Goal: Task Accomplishment & Management: Manage account settings

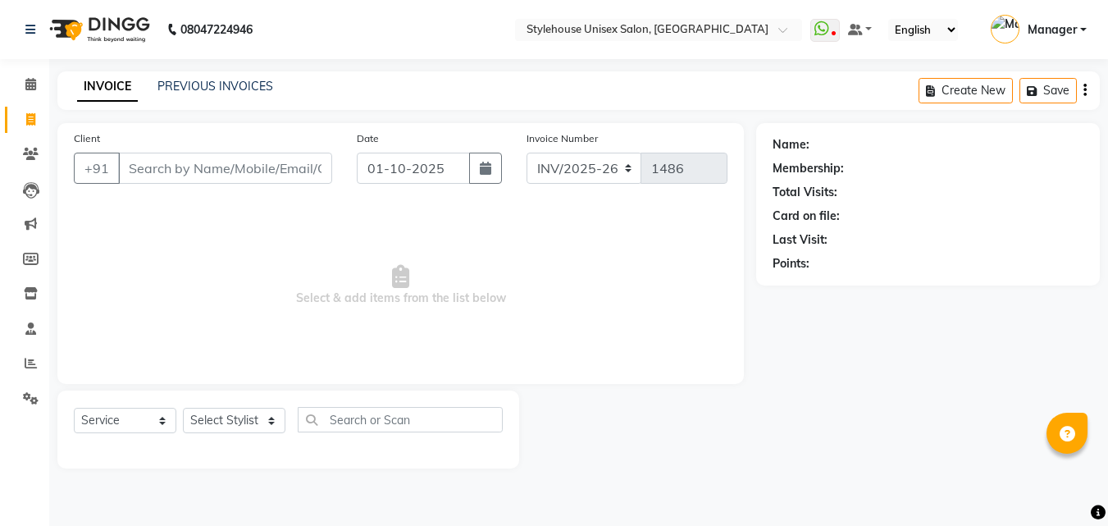
select select "service"
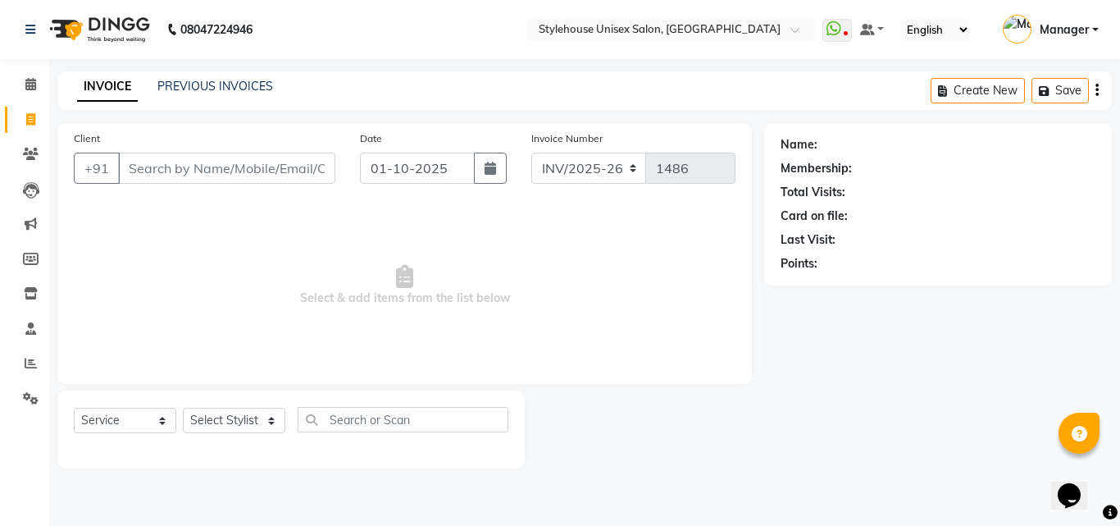
click at [151, 166] on input "Client" at bounding box center [226, 168] width 217 height 31
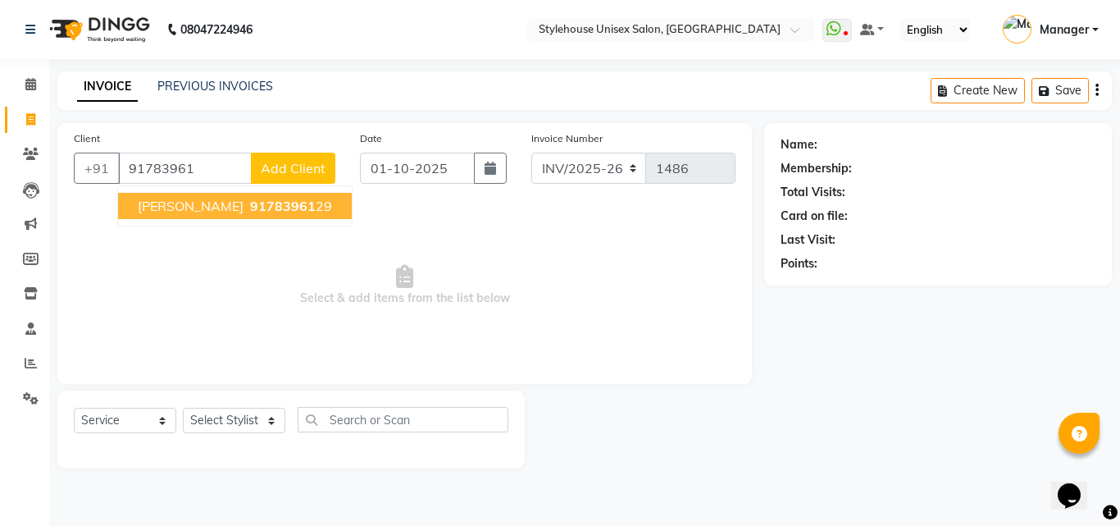
click at [225, 207] on button "[PERSON_NAME] 91783961 29" at bounding box center [235, 206] width 234 height 26
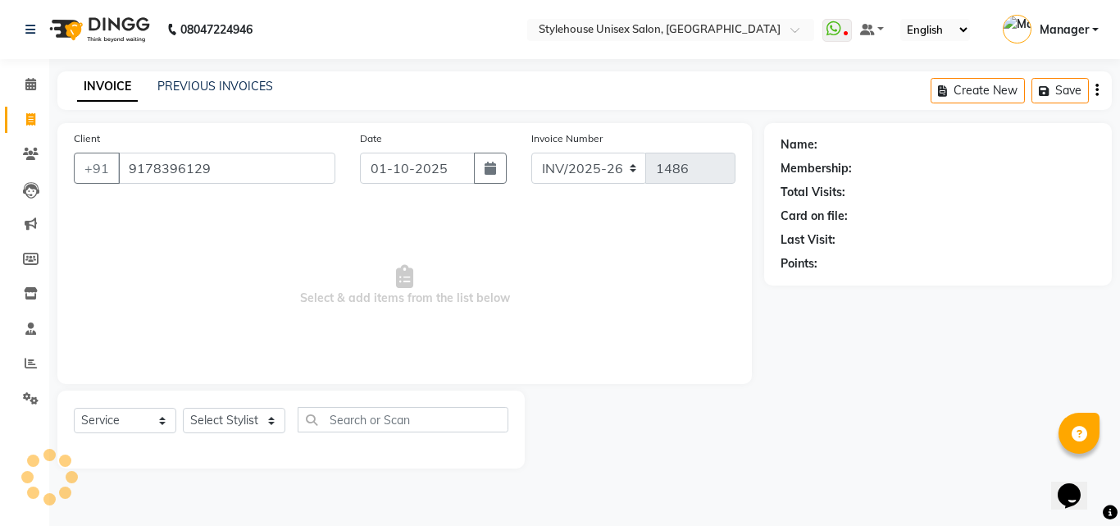
type input "9178396129"
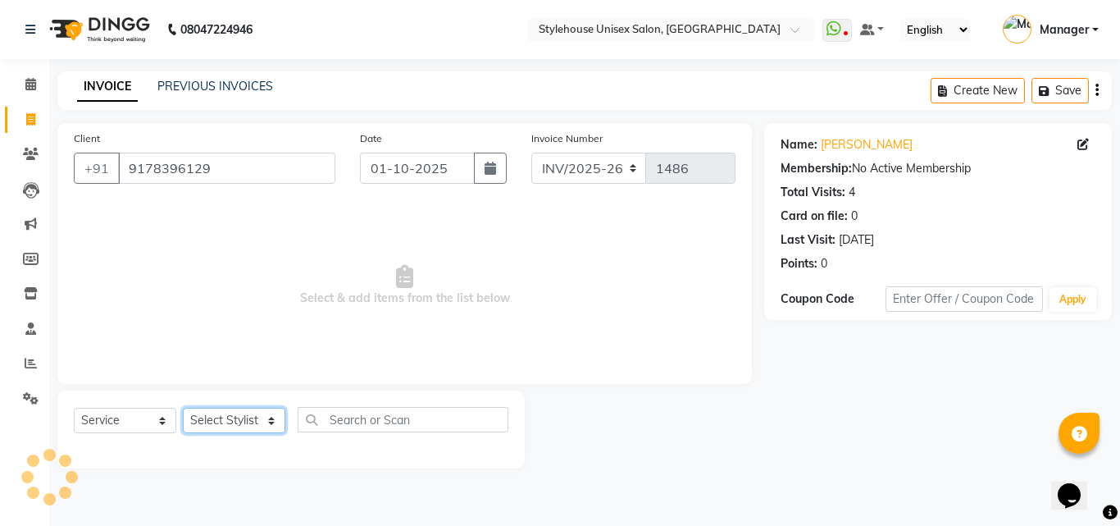
click at [196, 416] on select "Select Stylist [PERSON_NAME] BANDANA SAHOO [PERSON_NAME] LIMARANI [PERSON_NAME]…" at bounding box center [234, 420] width 102 height 25
select select "89006"
click at [183, 408] on select "Select Stylist [PERSON_NAME] BANDANA SAHOO [PERSON_NAME] LIMARANI [PERSON_NAME]…" at bounding box center [234, 420] width 102 height 25
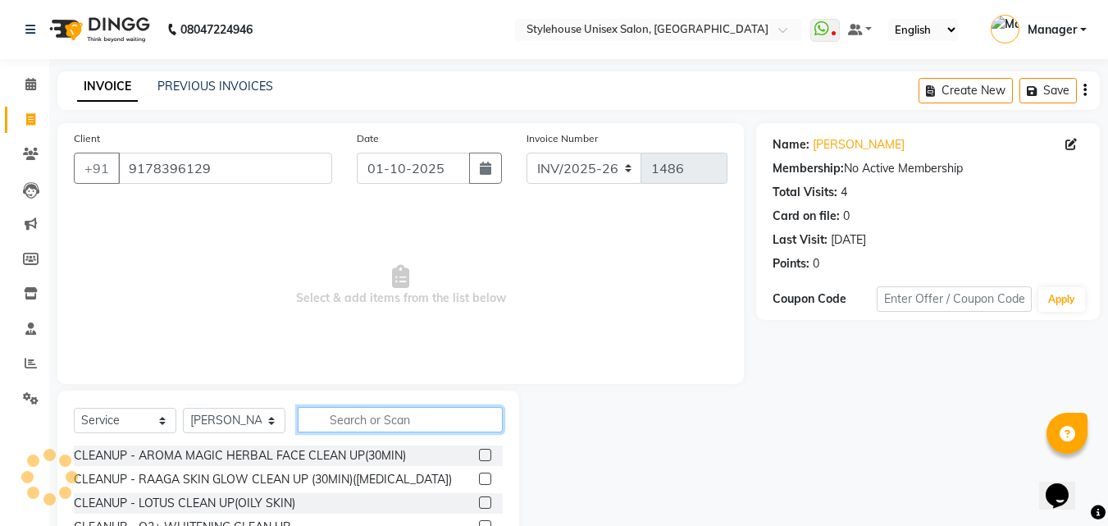
click at [362, 423] on input "text" at bounding box center [400, 419] width 205 height 25
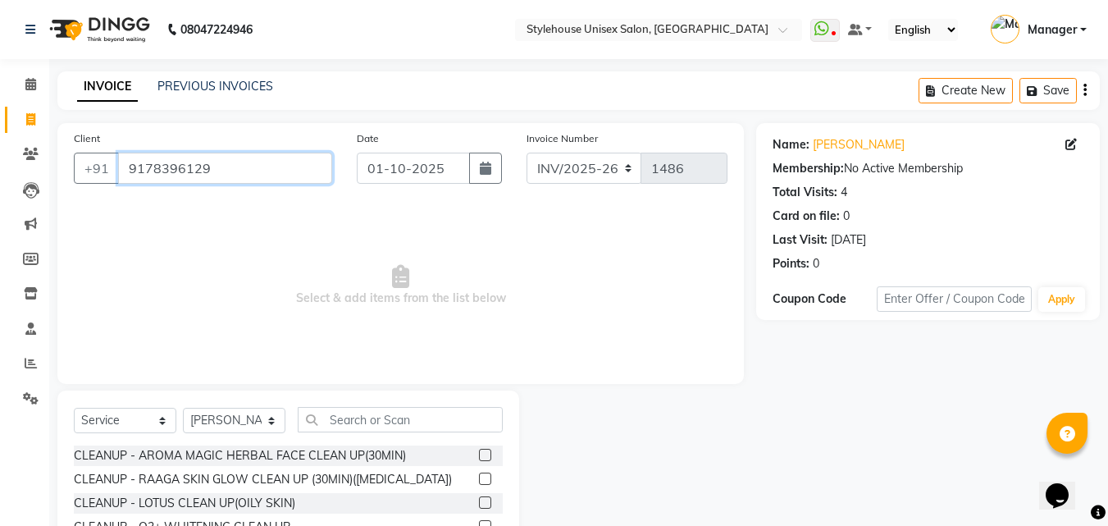
drag, startPoint x: 130, startPoint y: 166, endPoint x: 212, endPoint y: 169, distance: 82.0
click at [212, 169] on input "9178396129" at bounding box center [225, 168] width 214 height 31
click at [18, 151] on span at bounding box center [30, 154] width 29 height 19
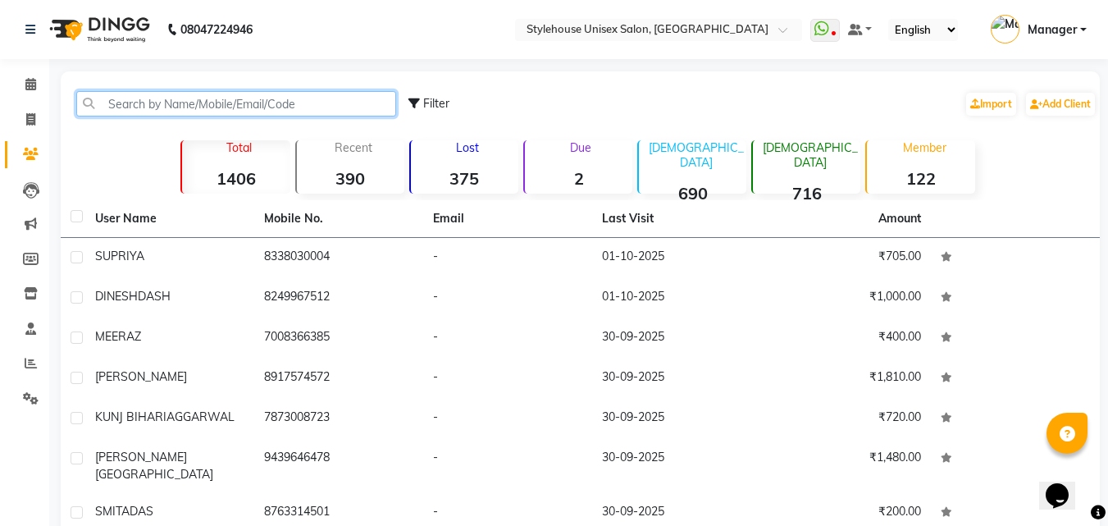
paste input "9178396129"
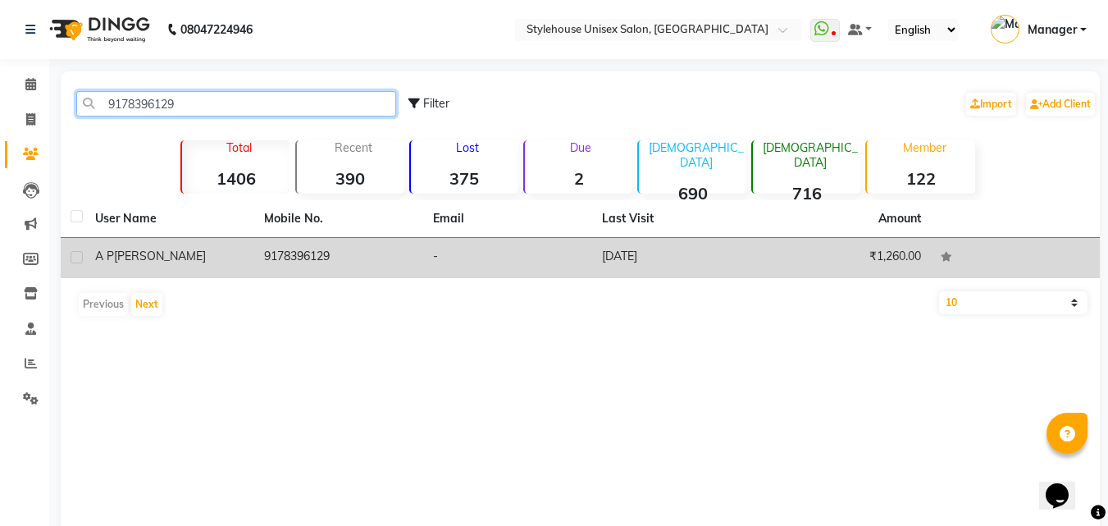
type input "9178396129"
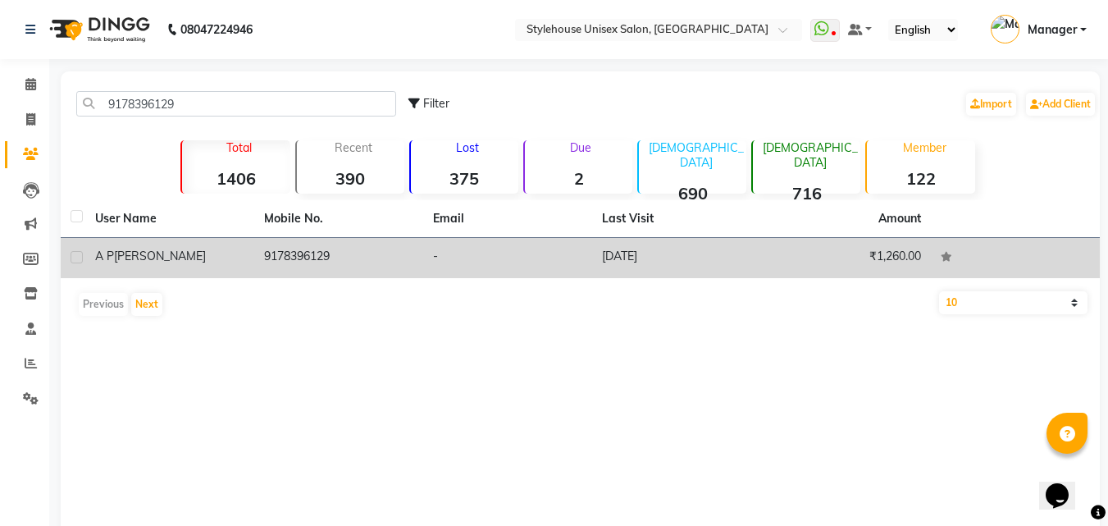
click at [116, 253] on span "[PERSON_NAME]" at bounding box center [160, 255] width 92 height 15
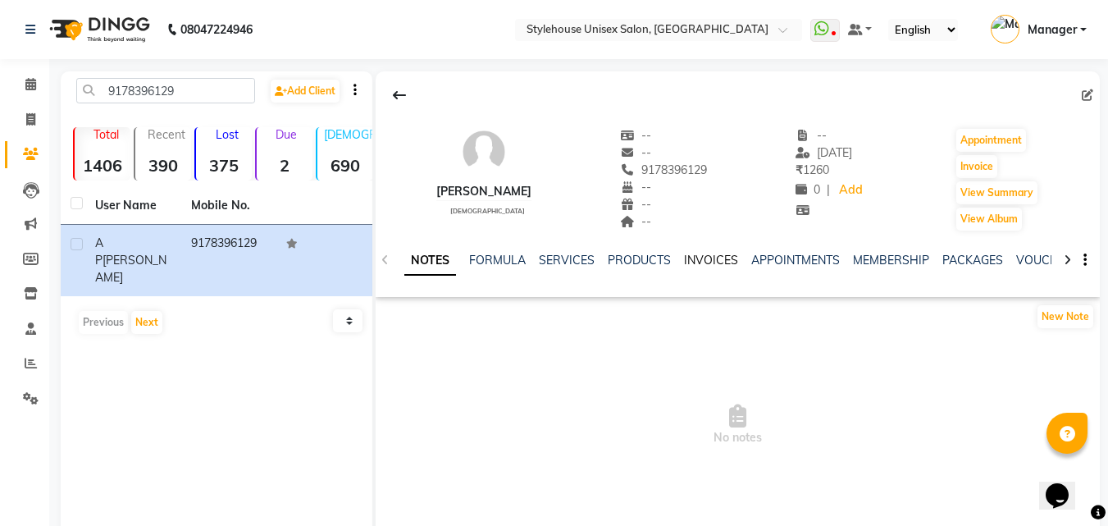
click at [695, 257] on link "INVOICES" at bounding box center [711, 260] width 54 height 15
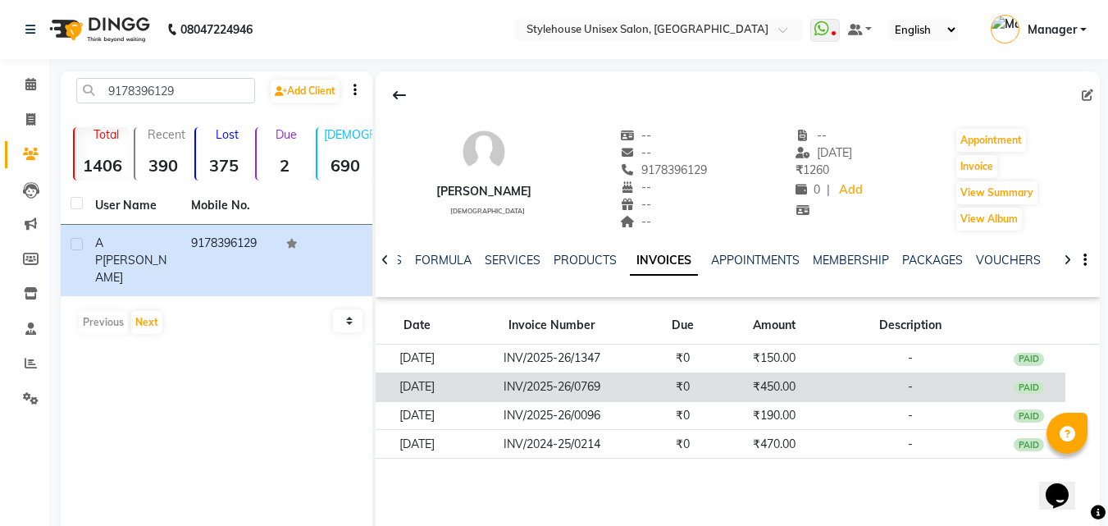
click at [433, 383] on td "[DATE]" at bounding box center [417, 386] width 82 height 29
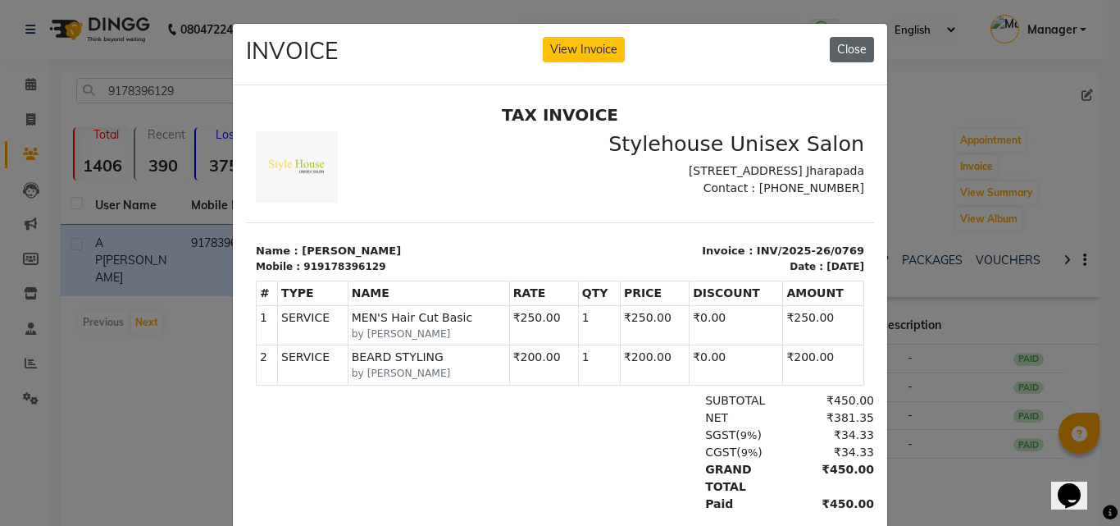
click at [843, 48] on button "Close" at bounding box center [852, 49] width 44 height 25
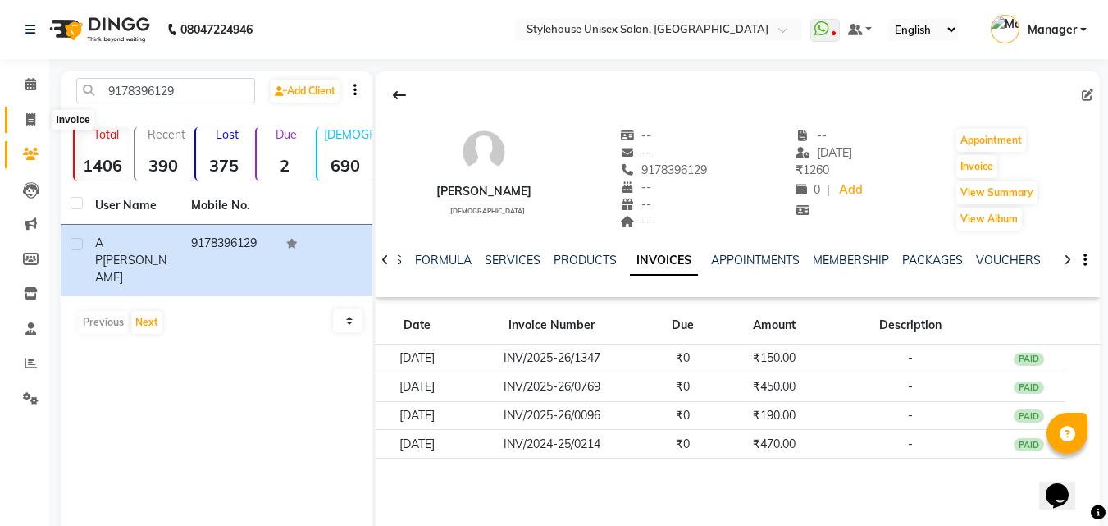
click at [26, 118] on icon at bounding box center [30, 119] width 9 height 12
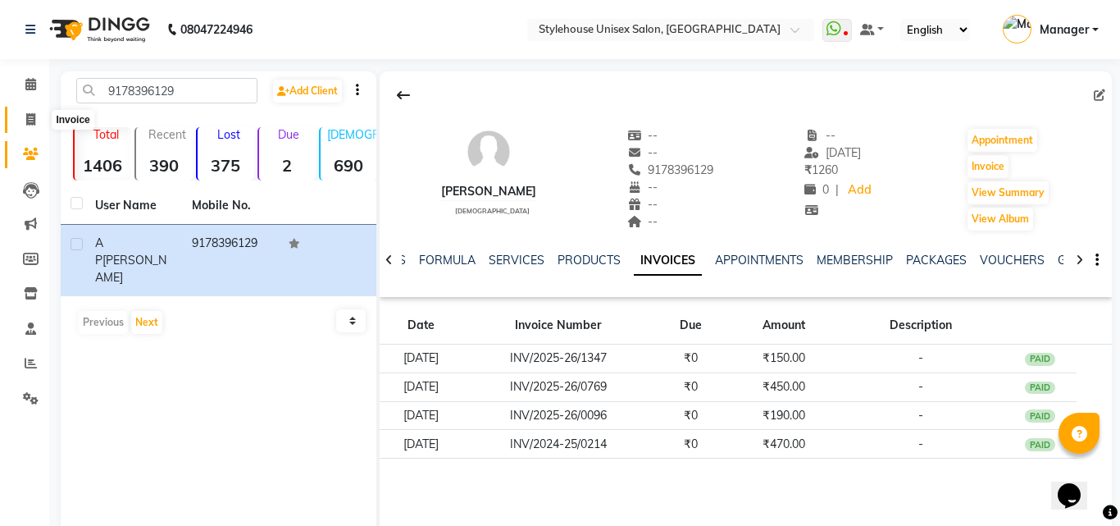
select select "service"
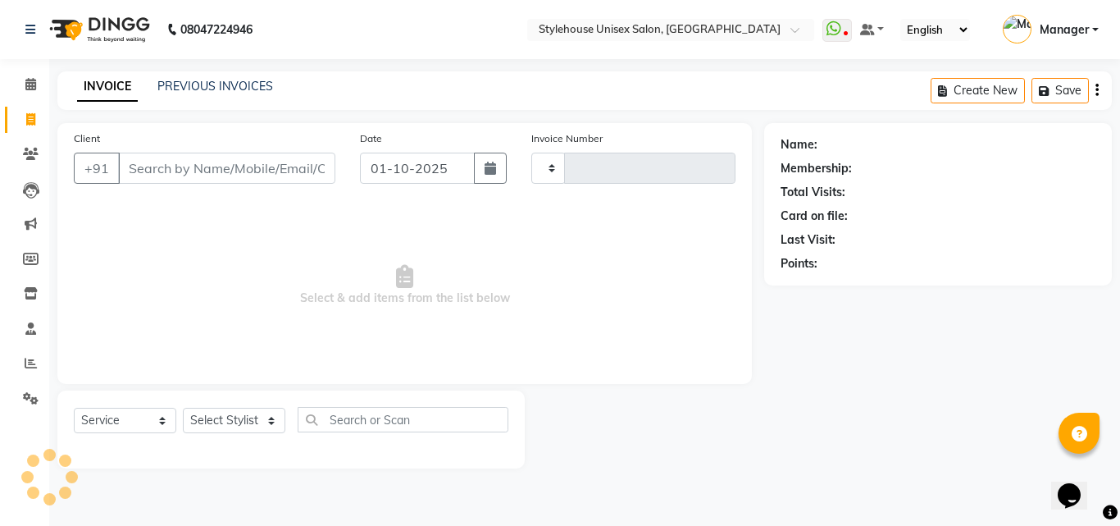
type input "1486"
select select "7906"
type input "9178396129"
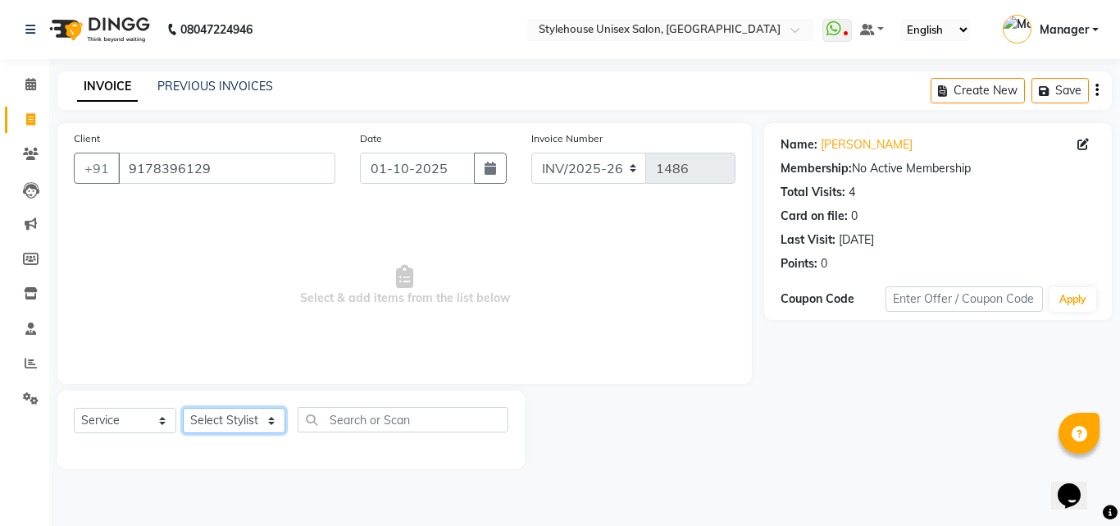
click at [203, 423] on select "Select Stylist [PERSON_NAME] BANDANA SAHOO [PERSON_NAME] LIMARANI [PERSON_NAME]…" at bounding box center [234, 420] width 102 height 25
select select "89006"
click at [183, 408] on select "Select Stylist [PERSON_NAME] BANDANA SAHOO [PERSON_NAME] LIMARANI [PERSON_NAME]…" at bounding box center [234, 420] width 102 height 25
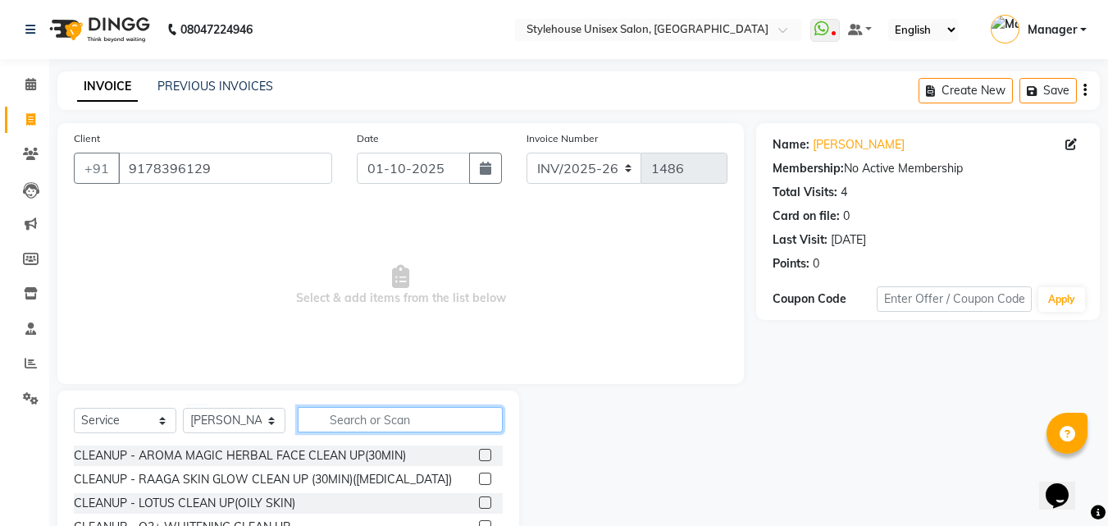
click at [328, 424] on input "text" at bounding box center [400, 419] width 205 height 25
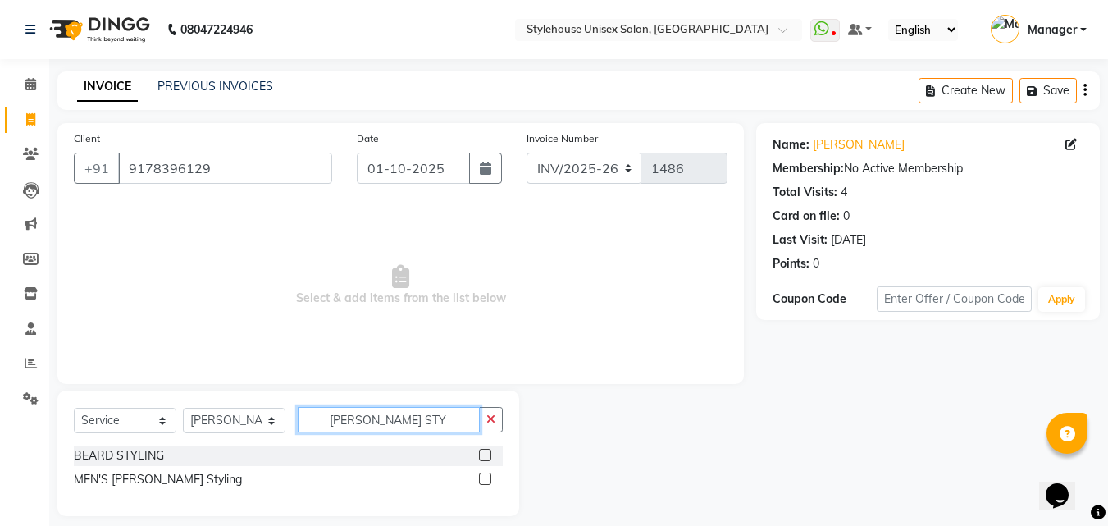
type input "[PERSON_NAME] STY"
click at [479, 454] on label at bounding box center [485, 455] width 12 height 12
click at [479, 454] on input "checkbox" at bounding box center [484, 455] width 11 height 11
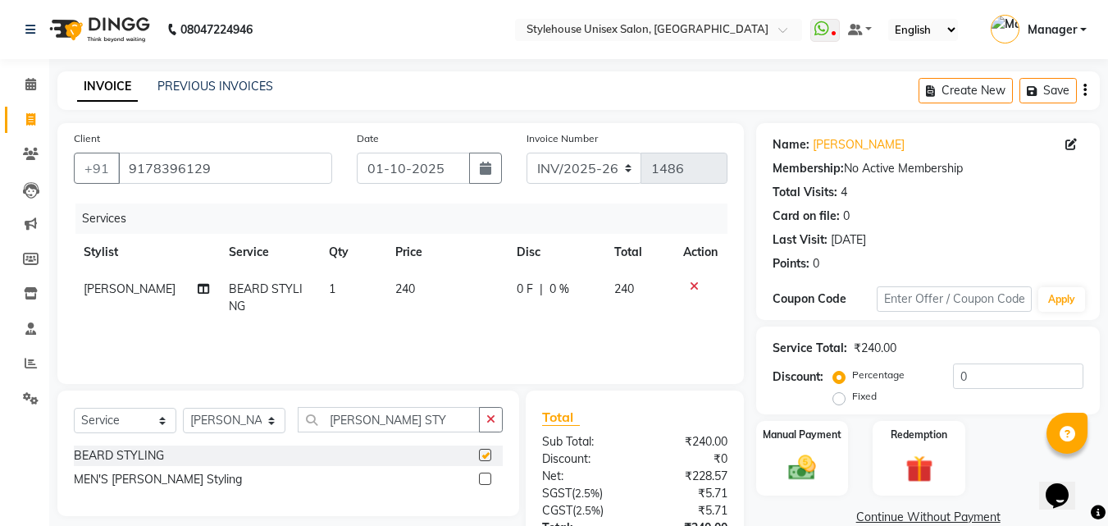
checkbox input "false"
click at [999, 383] on input "0" at bounding box center [1018, 375] width 130 height 25
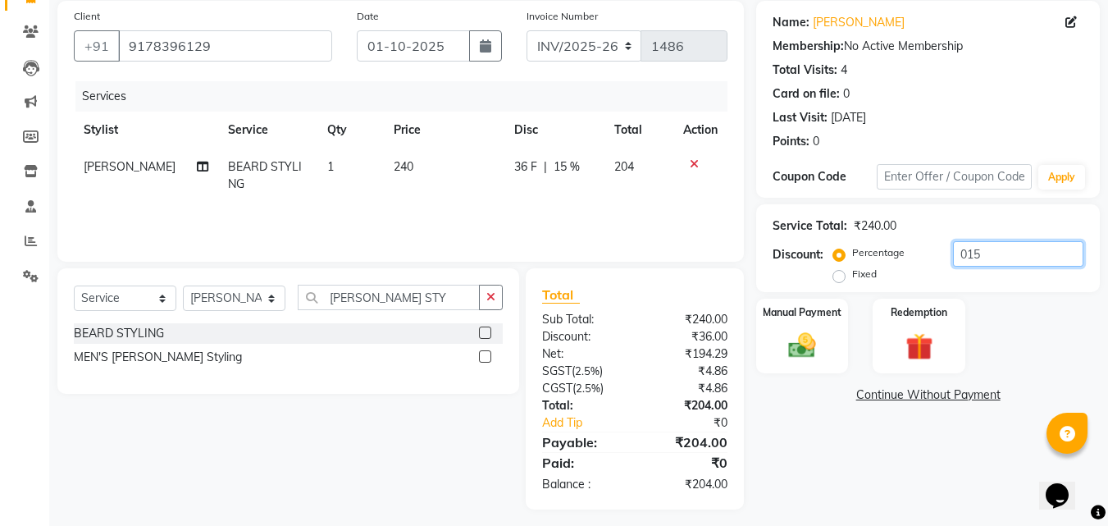
scroll to position [130, 0]
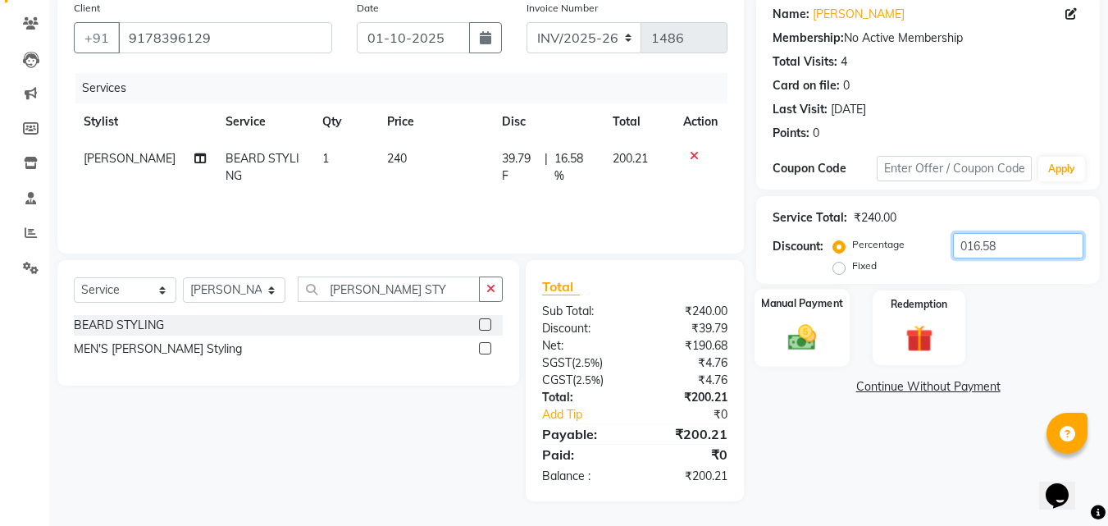
type input "016.58"
click at [795, 338] on img at bounding box center [802, 337] width 46 height 33
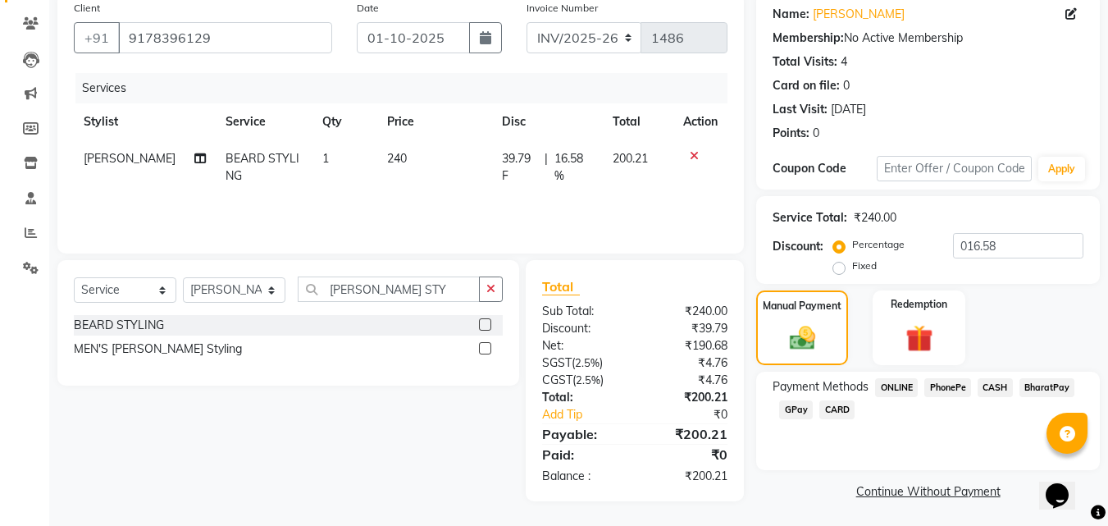
click at [993, 386] on span "CASH" at bounding box center [994, 387] width 35 height 19
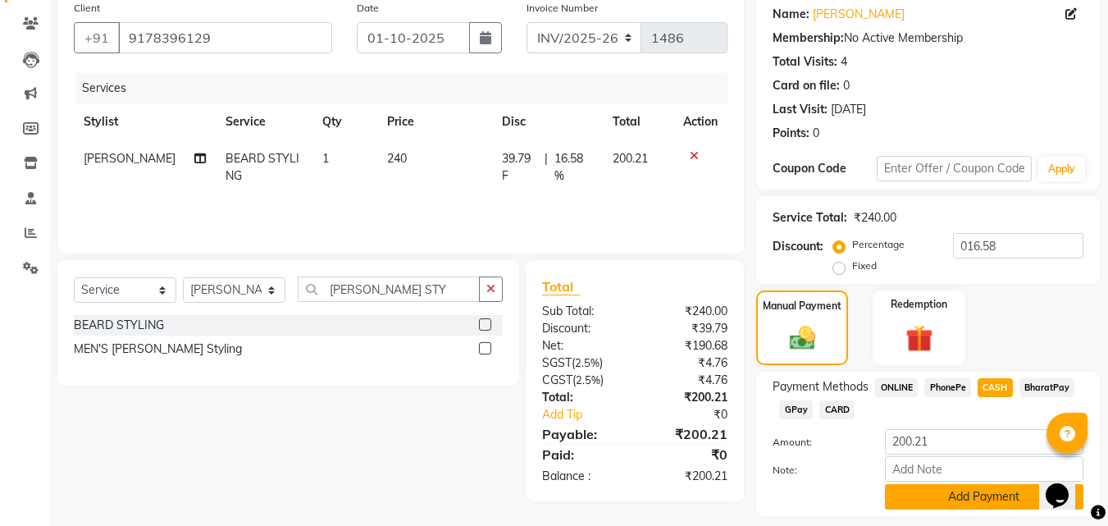
click at [961, 494] on button "Add Payment" at bounding box center [984, 496] width 198 height 25
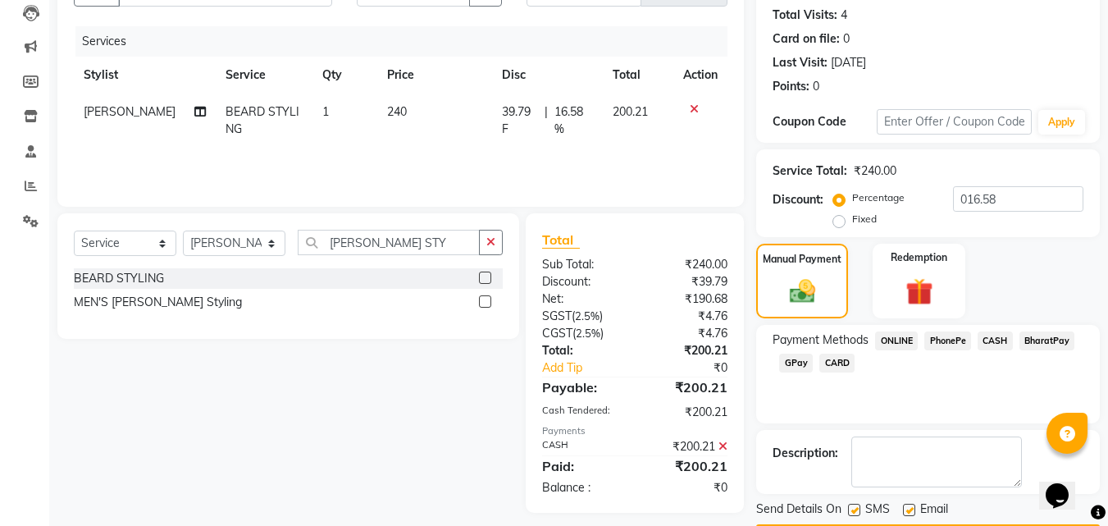
scroll to position [225, 0]
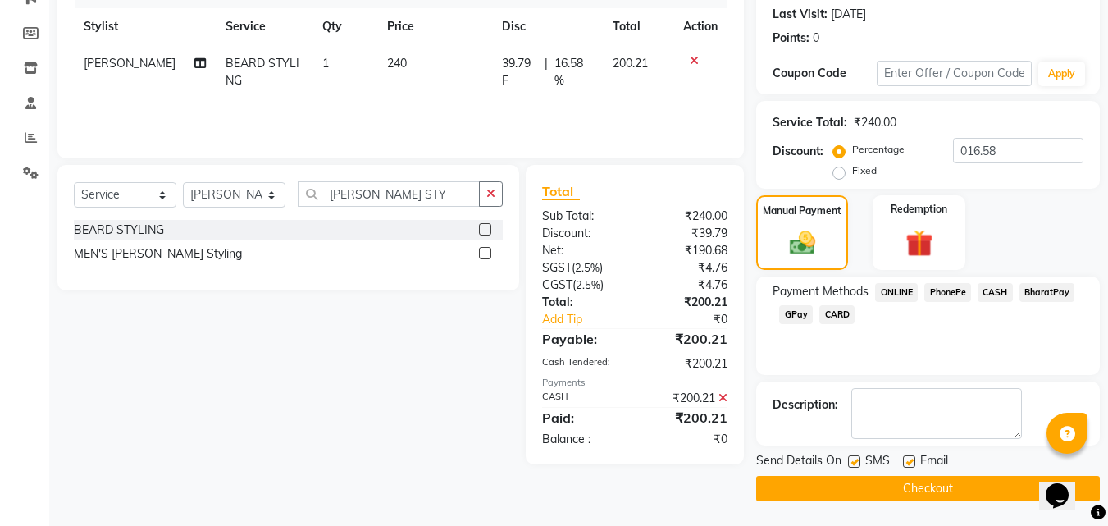
click at [936, 291] on span "PhonePe" at bounding box center [947, 292] width 47 height 19
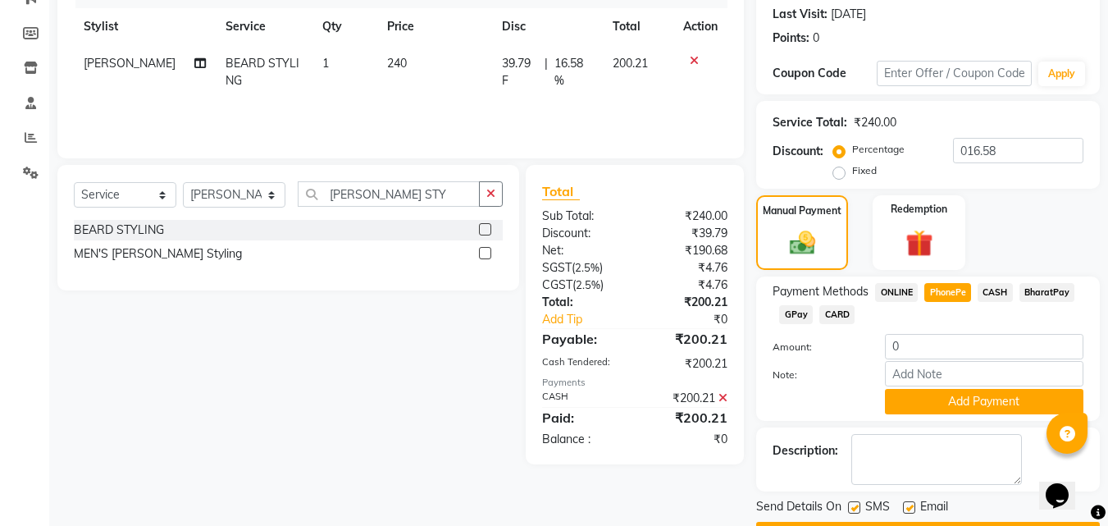
click at [723, 396] on icon at bounding box center [722, 397] width 9 height 11
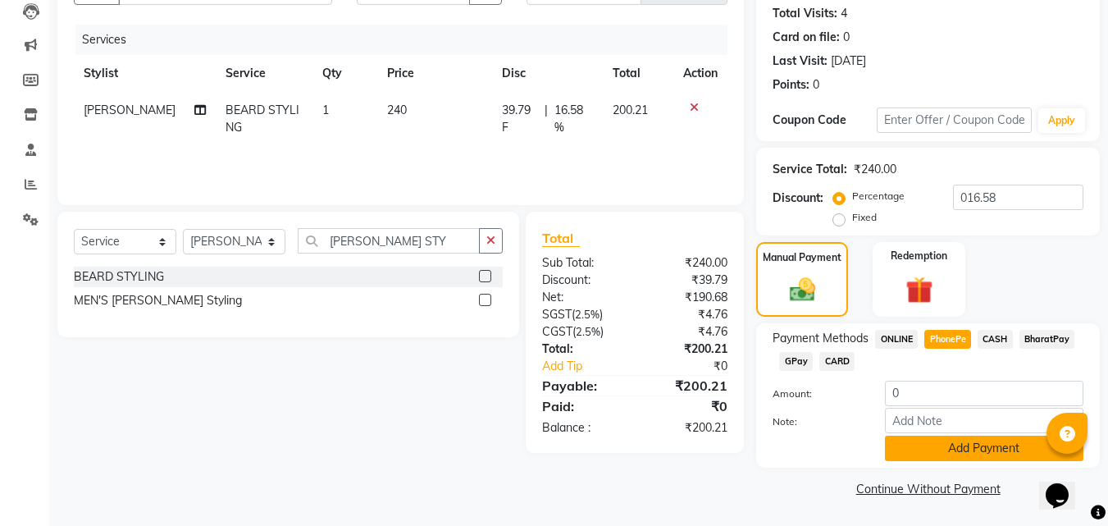
click at [934, 453] on button "Add Payment" at bounding box center [984, 447] width 198 height 25
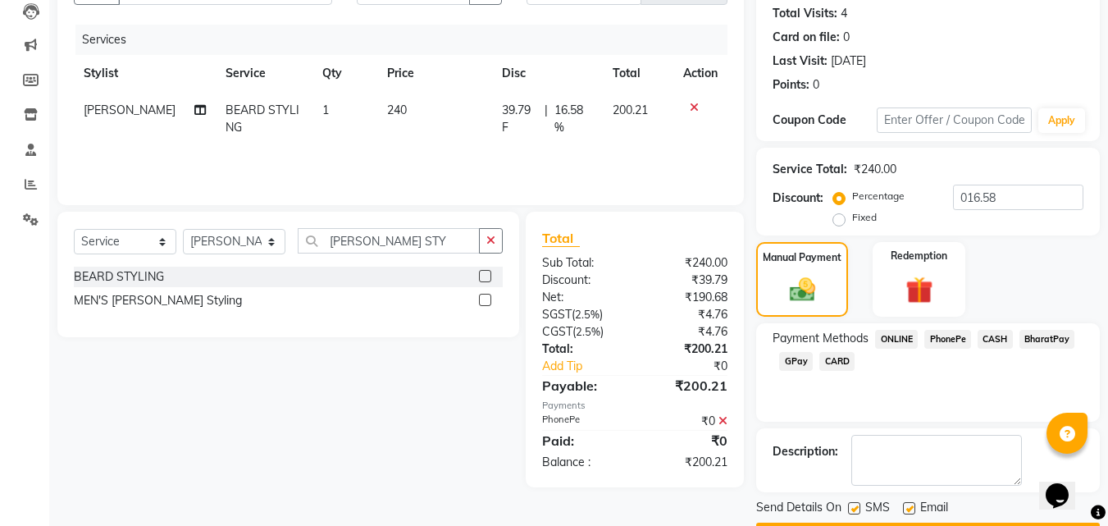
click at [722, 417] on icon at bounding box center [722, 420] width 9 height 11
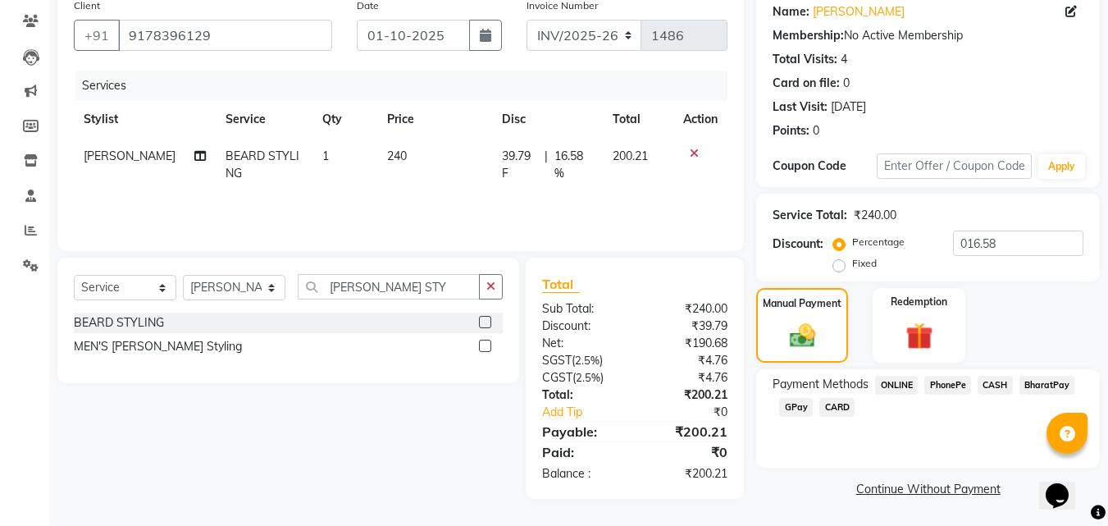
scroll to position [133, 0]
drag, startPoint x: 814, startPoint y: 338, endPoint x: 847, endPoint y: 339, distance: 32.8
click at [814, 337] on img at bounding box center [802, 335] width 43 height 31
click at [935, 389] on span "PhonePe" at bounding box center [947, 385] width 47 height 19
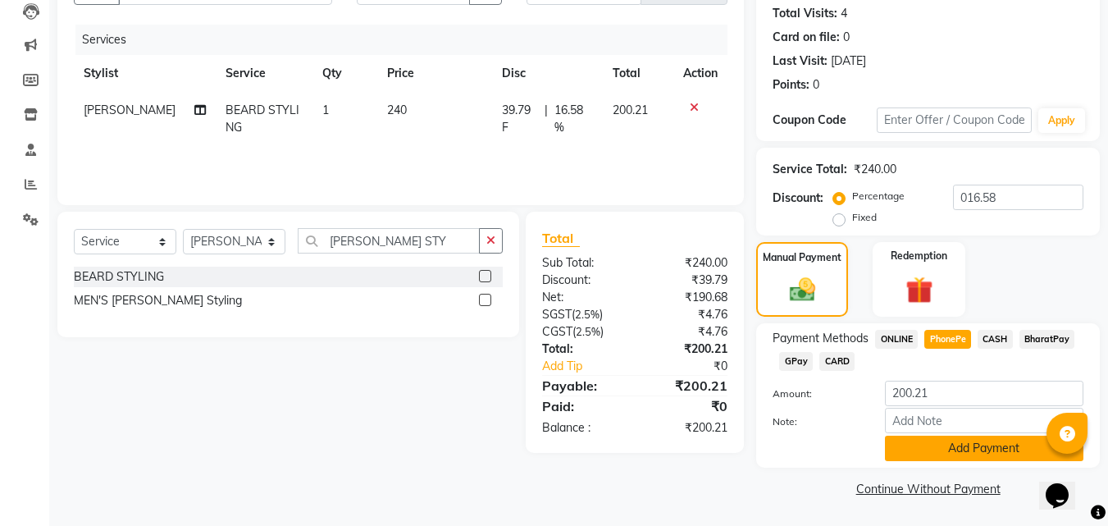
click at [932, 444] on button "Add Payment" at bounding box center [984, 447] width 198 height 25
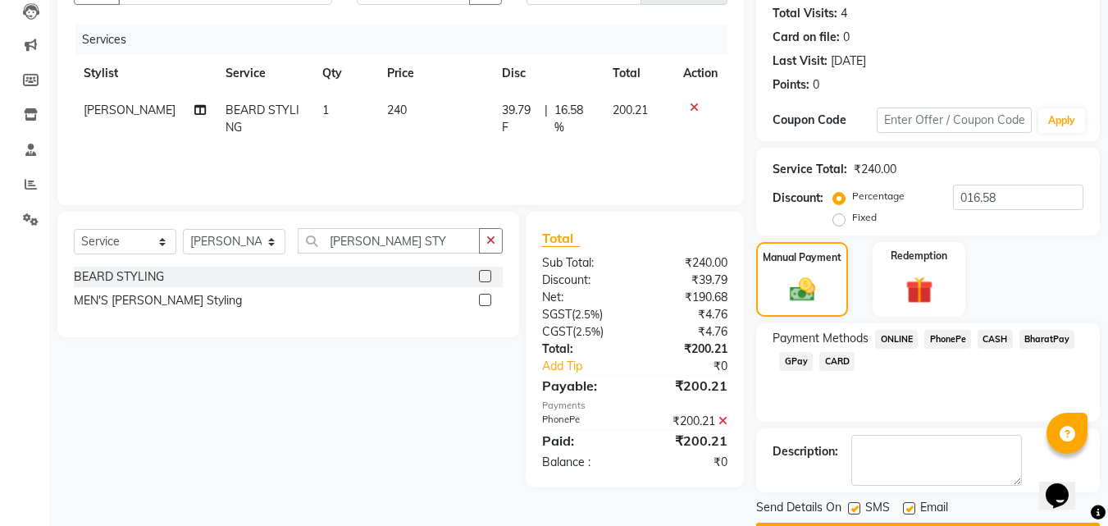
scroll to position [225, 0]
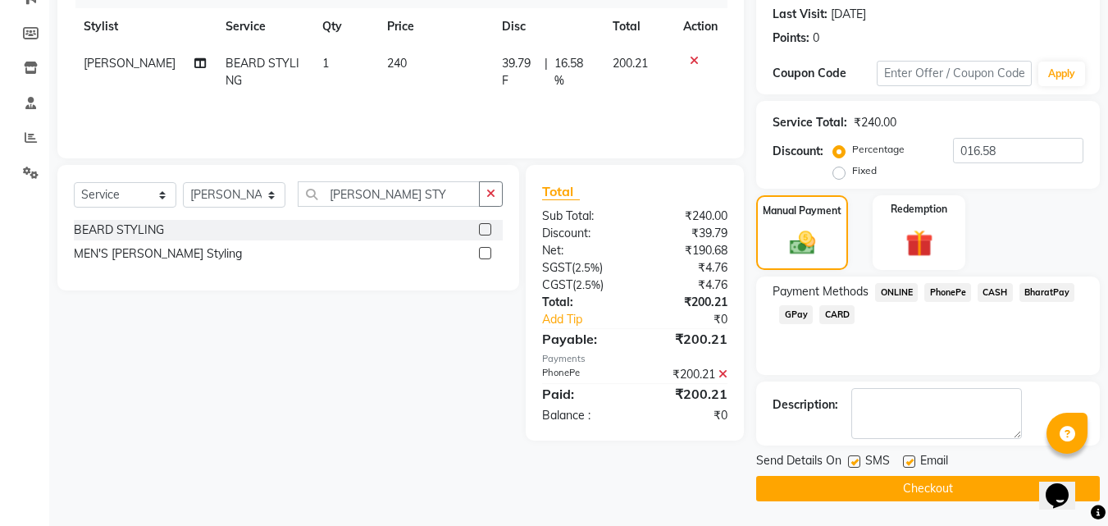
click at [924, 487] on button "Checkout" at bounding box center [928, 488] width 344 height 25
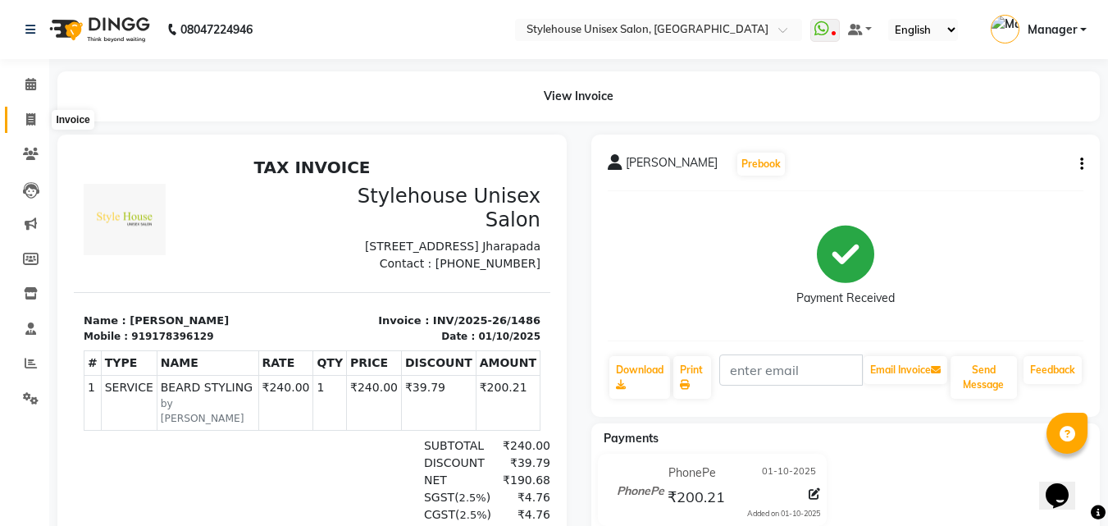
click at [30, 115] on icon at bounding box center [30, 119] width 9 height 12
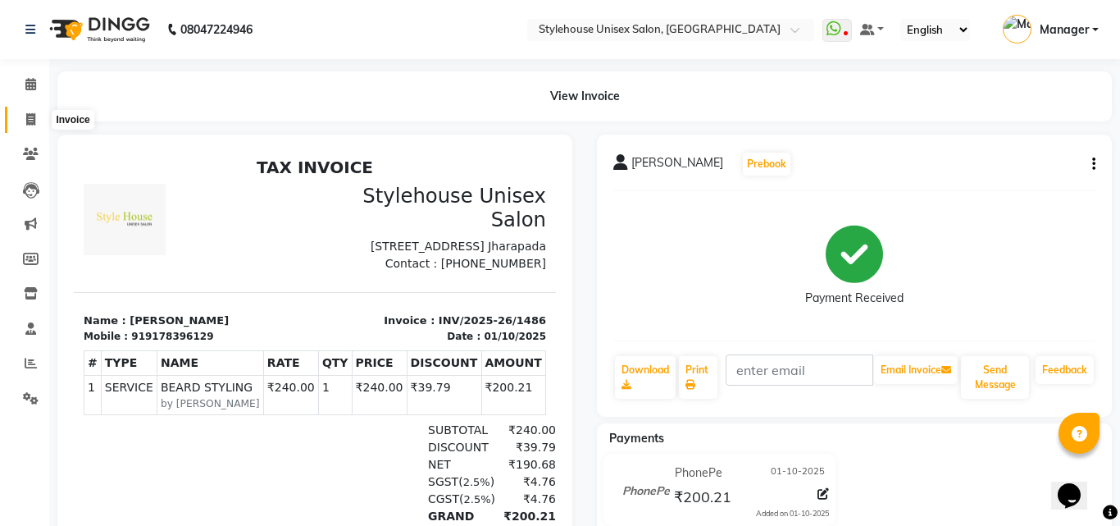
select select "service"
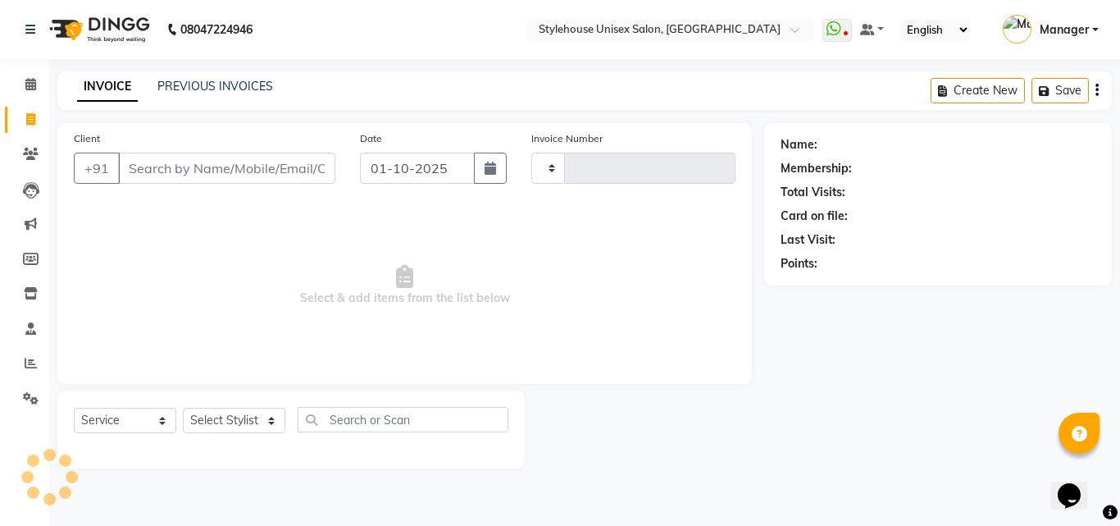
type input "1487"
select select "7906"
click at [214, 77] on div "INVOICE PREVIOUS INVOICES Create New Save" at bounding box center [584, 90] width 1054 height 39
click at [216, 85] on link "PREVIOUS INVOICES" at bounding box center [215, 86] width 116 height 15
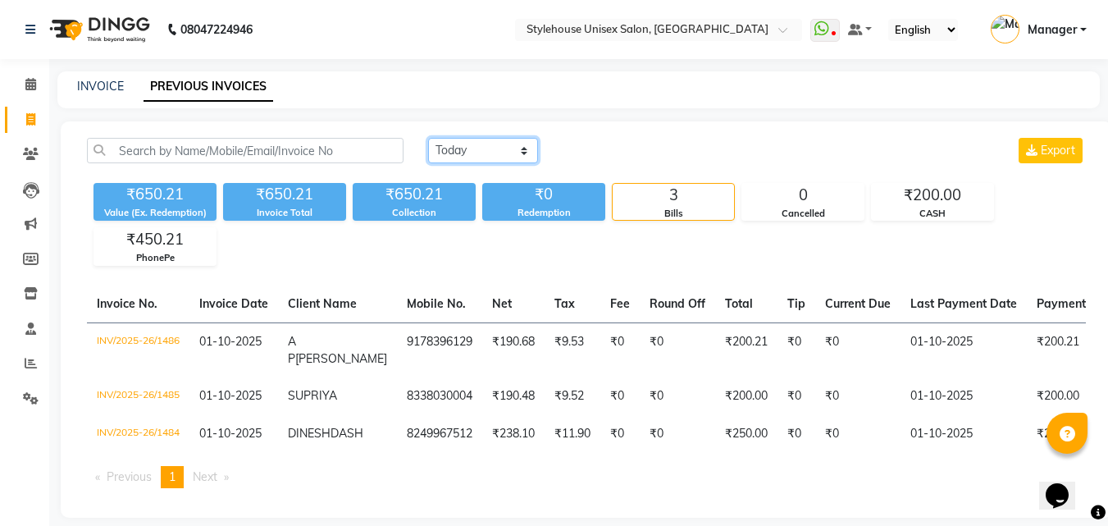
click at [461, 147] on select "[DATE] [DATE] Custom Range" at bounding box center [483, 150] width 110 height 25
select select "range"
click at [428, 138] on select "[DATE] [DATE] Custom Range" at bounding box center [483, 150] width 110 height 25
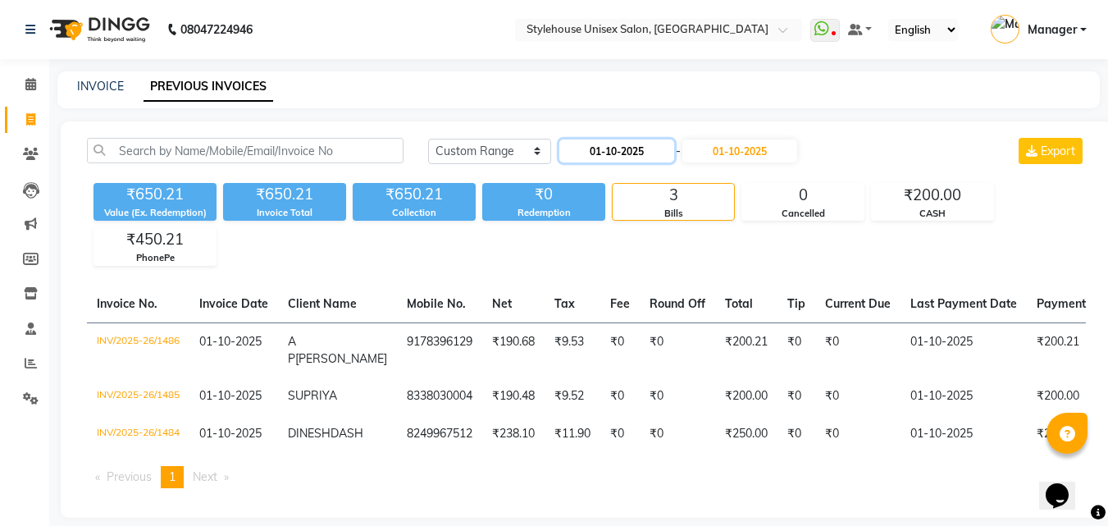
click at [604, 153] on input "01-10-2025" at bounding box center [616, 150] width 115 height 23
select select "10"
select select "2025"
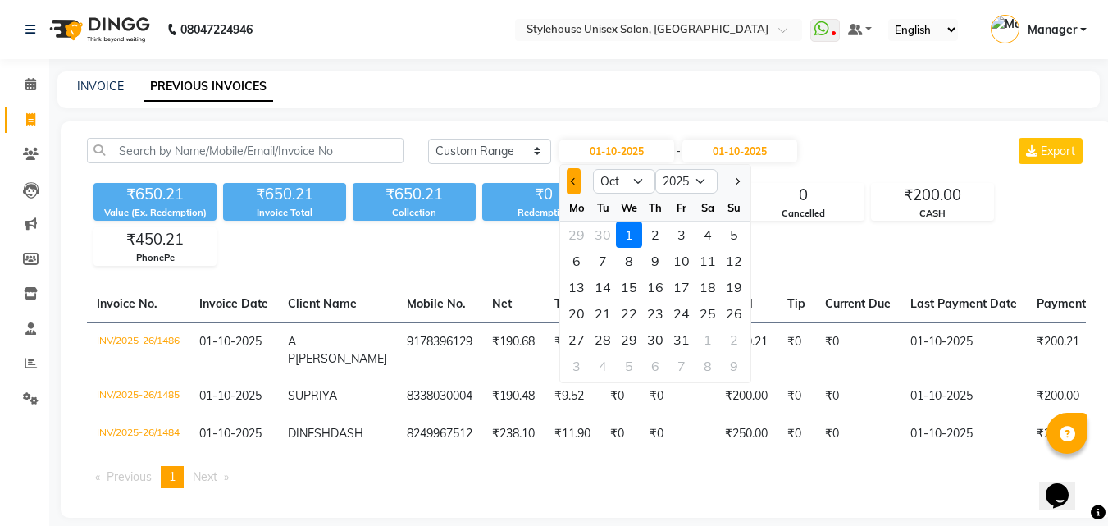
click at [572, 181] on span "Previous month" at bounding box center [574, 181] width 7 height 7
select select "9"
drag, startPoint x: 658, startPoint y: 287, endPoint x: 731, endPoint y: 188, distance: 123.2
click at [657, 285] on div "18" at bounding box center [655, 287] width 26 height 26
type input "[DATE]"
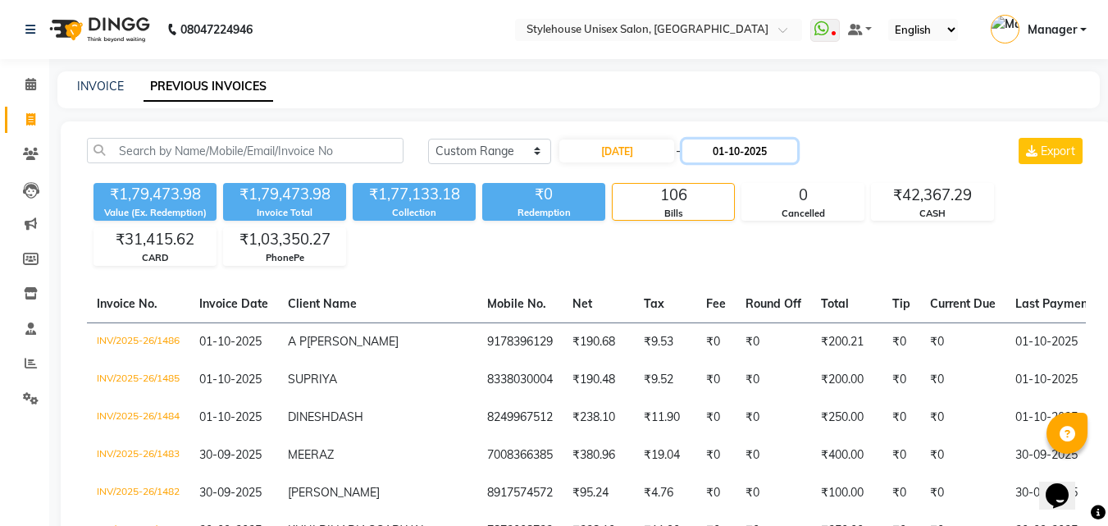
click at [757, 147] on input "01-10-2025" at bounding box center [739, 150] width 115 height 23
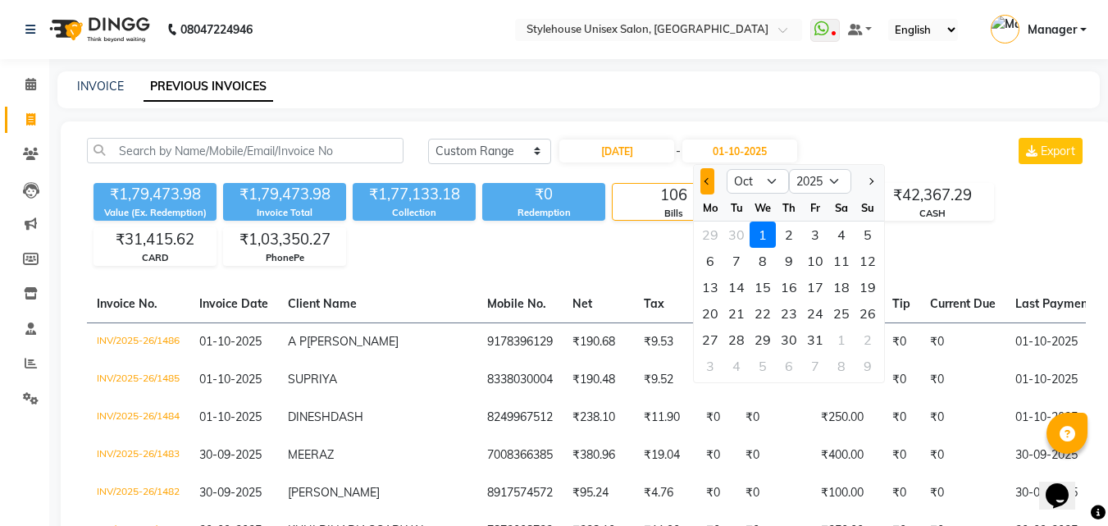
click at [703, 178] on button "Previous month" at bounding box center [707, 181] width 14 height 26
select select "9"
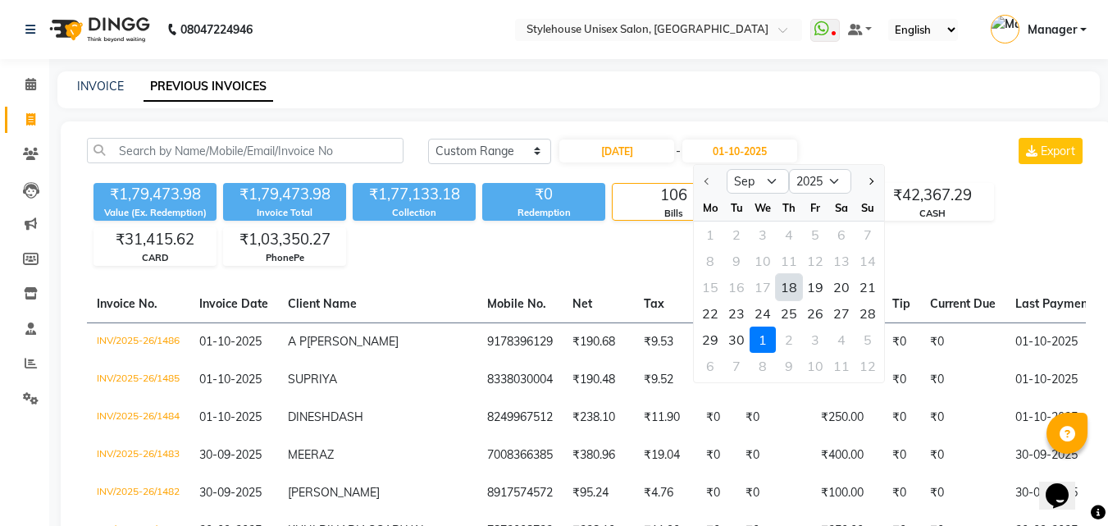
click at [791, 287] on div "18" at bounding box center [789, 287] width 26 height 26
type input "[DATE]"
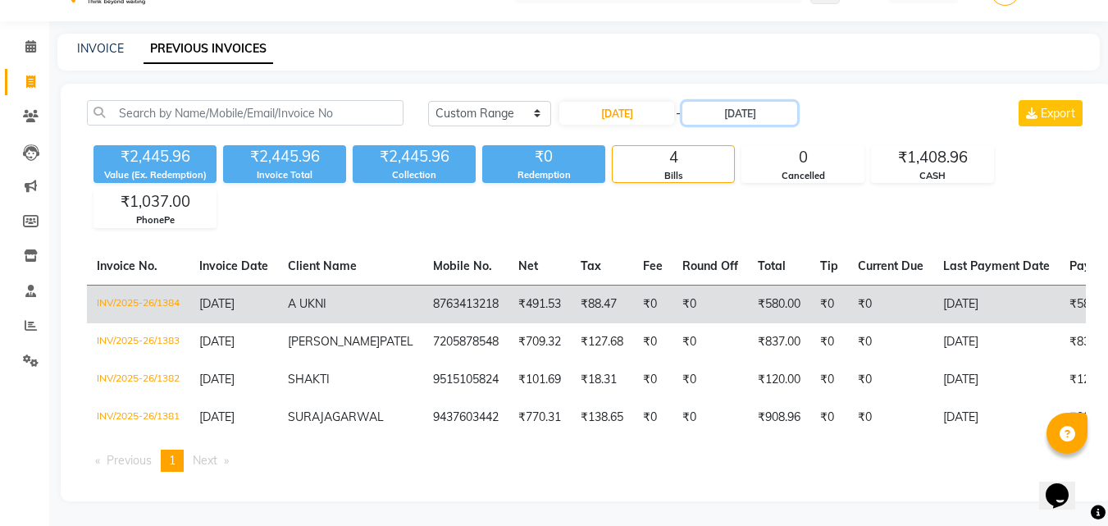
scroll to position [83, 0]
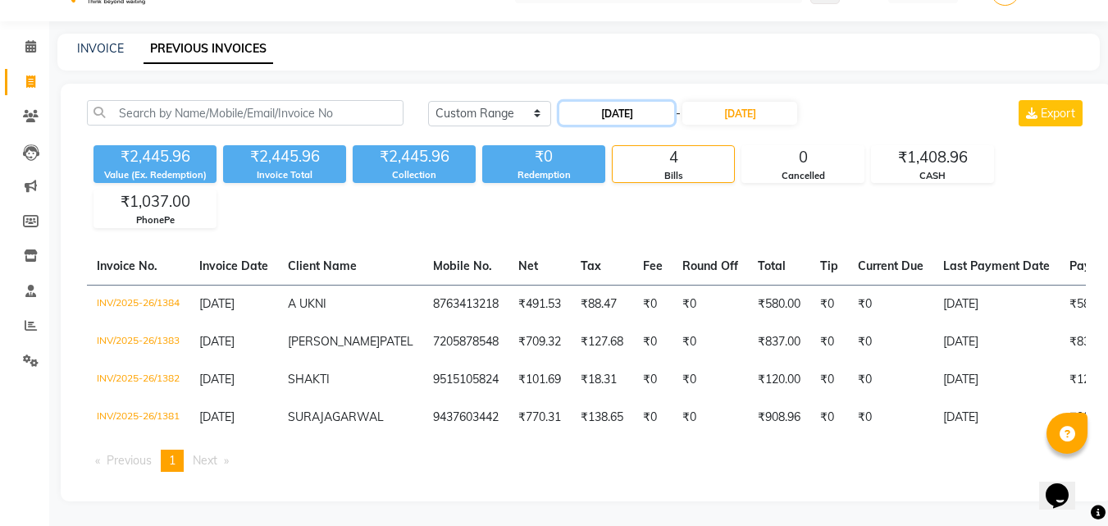
click at [624, 102] on input "[DATE]" at bounding box center [616, 113] width 115 height 23
select select "9"
select select "2025"
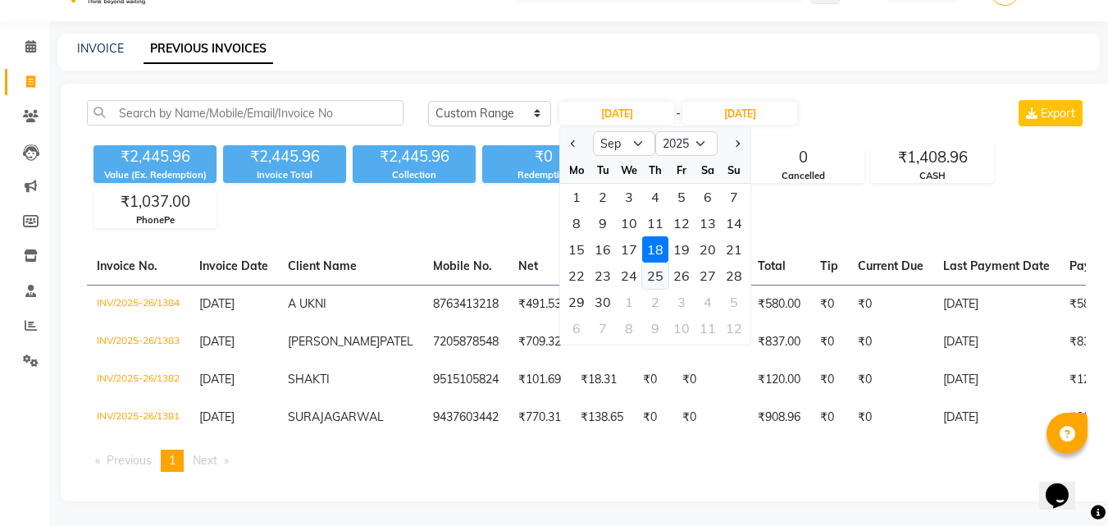
click at [656, 262] on div "25" at bounding box center [655, 275] width 26 height 26
type input "[DATE]"
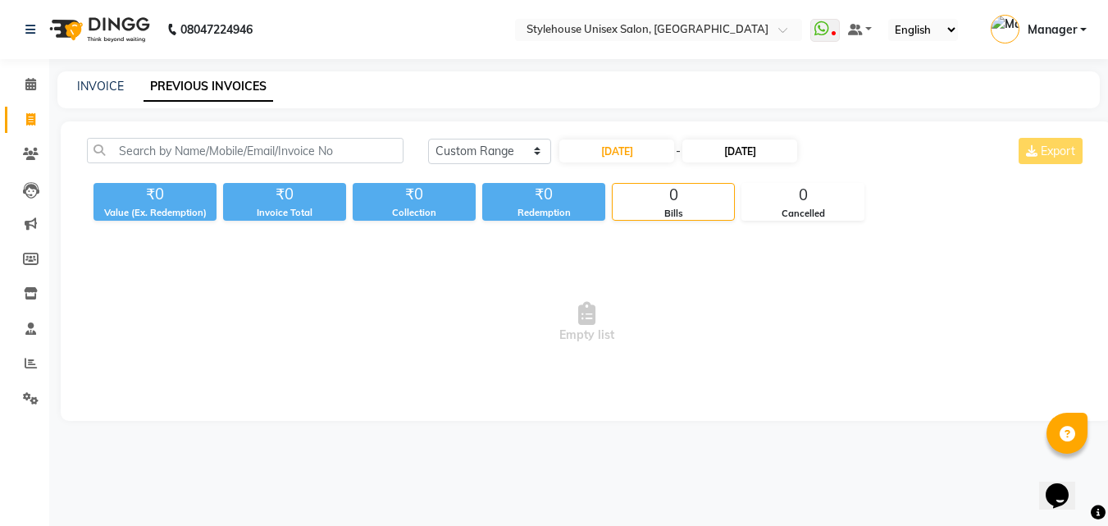
scroll to position [0, 0]
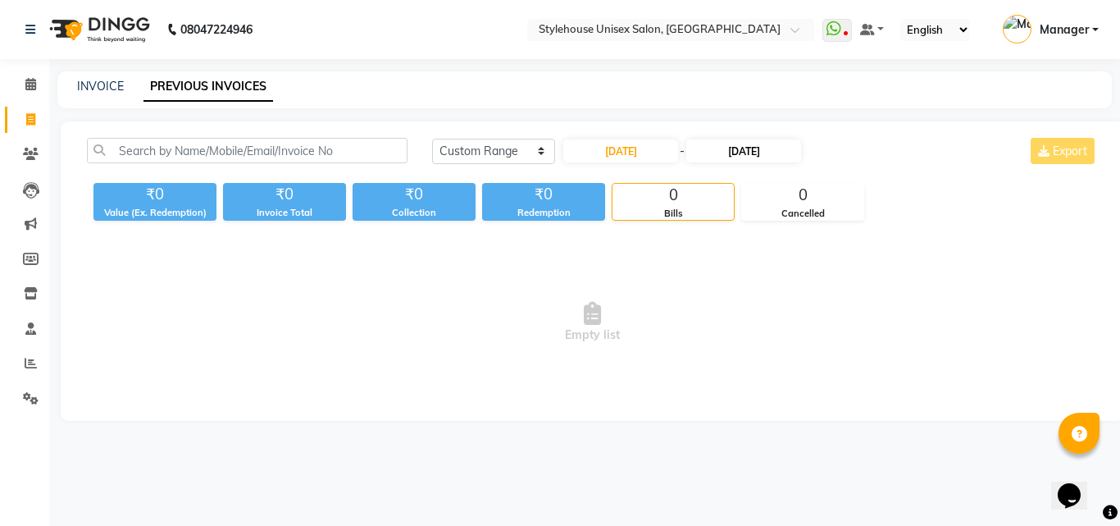
click at [755, 68] on div "08047224946 Select Location × Stylehouse Unisex Salon, Bhubneshwar WhatsApp Sta…" at bounding box center [560, 263] width 1120 height 526
click at [736, 156] on input "[DATE]" at bounding box center [743, 150] width 115 height 23
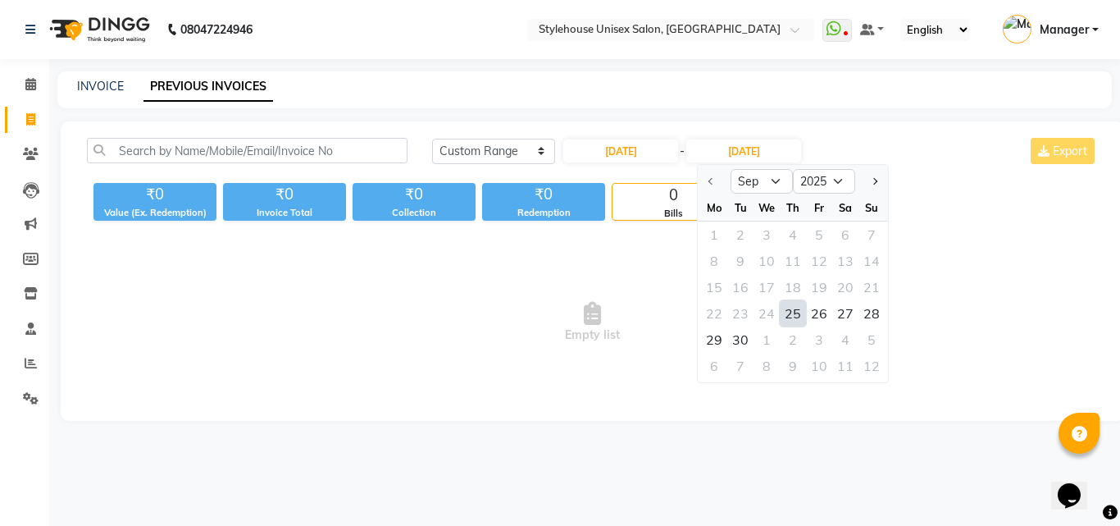
click at [794, 317] on div "25" at bounding box center [793, 313] width 26 height 26
type input "[DATE]"
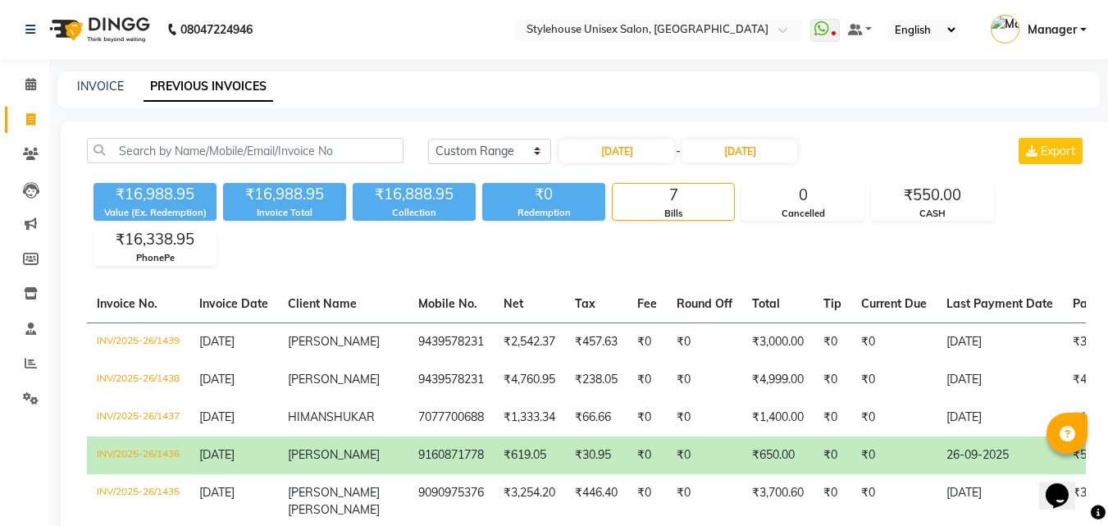
click at [274, 262] on div "₹16,988.95 Value (Ex. Redemption) ₹16,988.95 Invoice Total ₹16,888.95 Collectio…" at bounding box center [586, 220] width 999 height 89
